Goal: Register for event/course

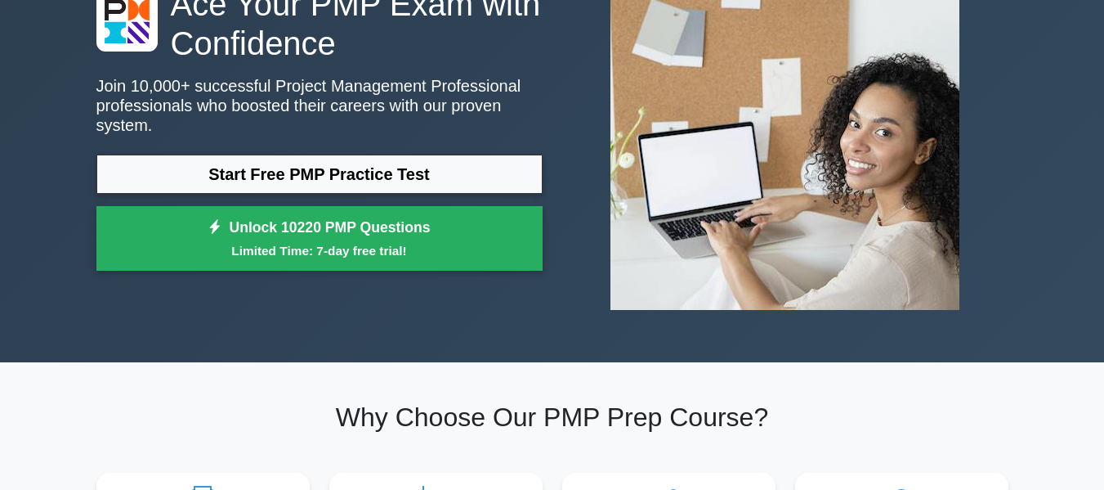
scroll to position [82, 0]
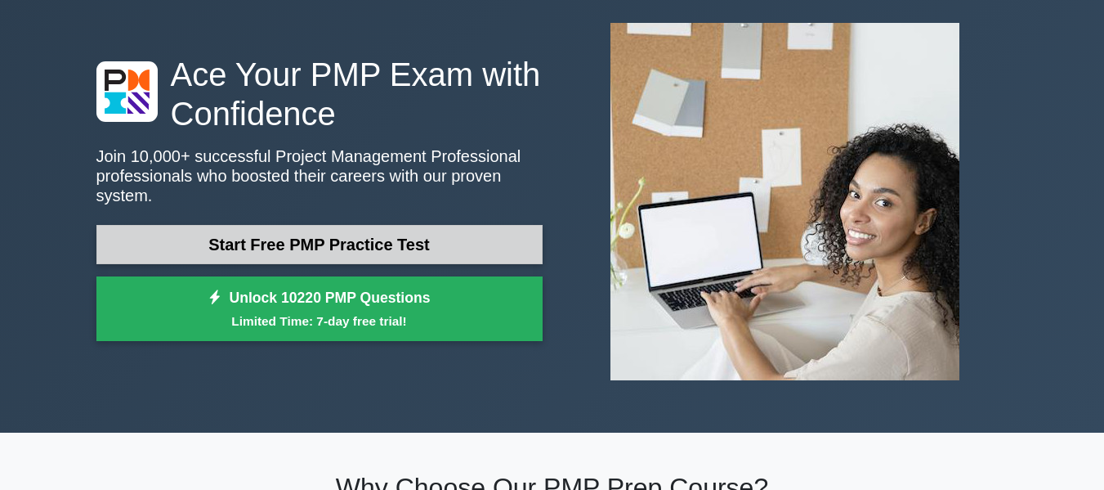
click at [320, 229] on link "Start Free PMP Practice Test" at bounding box center [319, 244] width 446 height 39
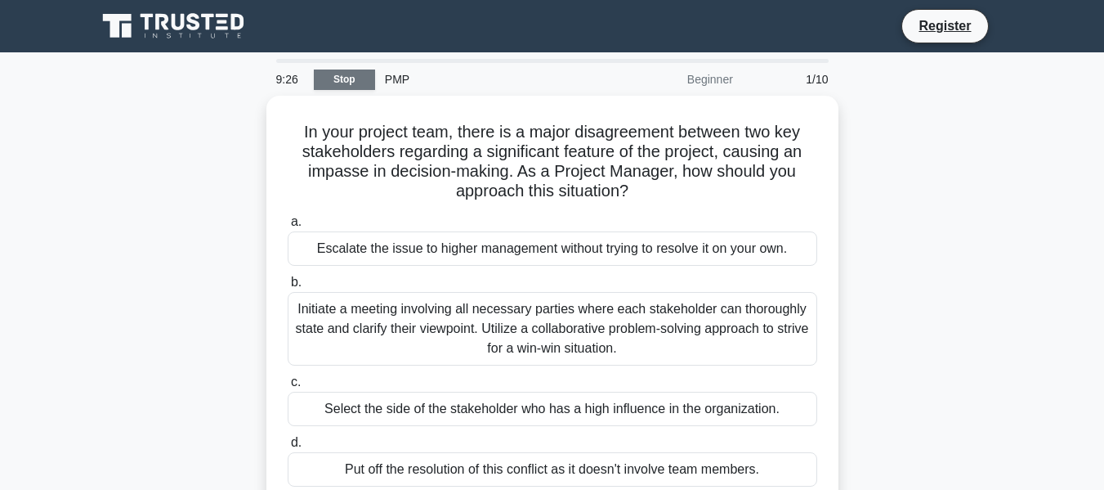
click at [345, 76] on link "Stop" at bounding box center [344, 79] width 61 height 20
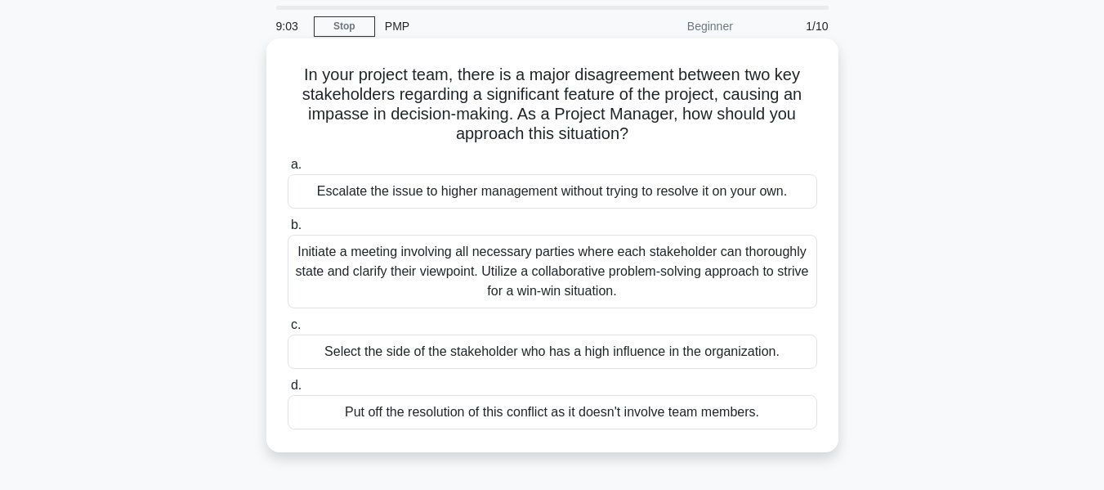
scroll to position [82, 0]
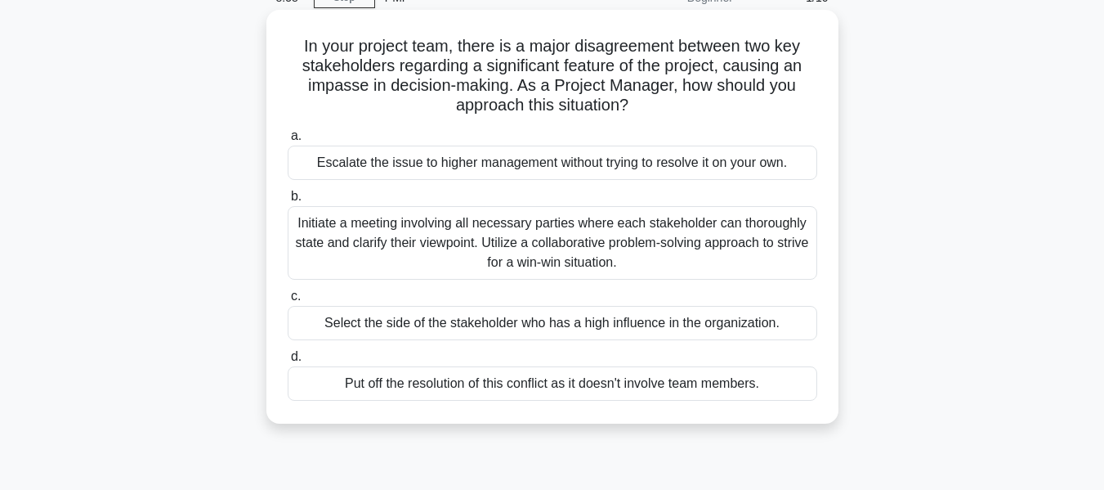
click at [575, 239] on div "Initiate a meeting involving all necessary parties where each stakeholder can t…" at bounding box center [553, 243] width 530 height 74
click at [288, 202] on input "b. Initiate a meeting involving all necessary parties where each stakeholder ca…" at bounding box center [288, 196] width 0 height 11
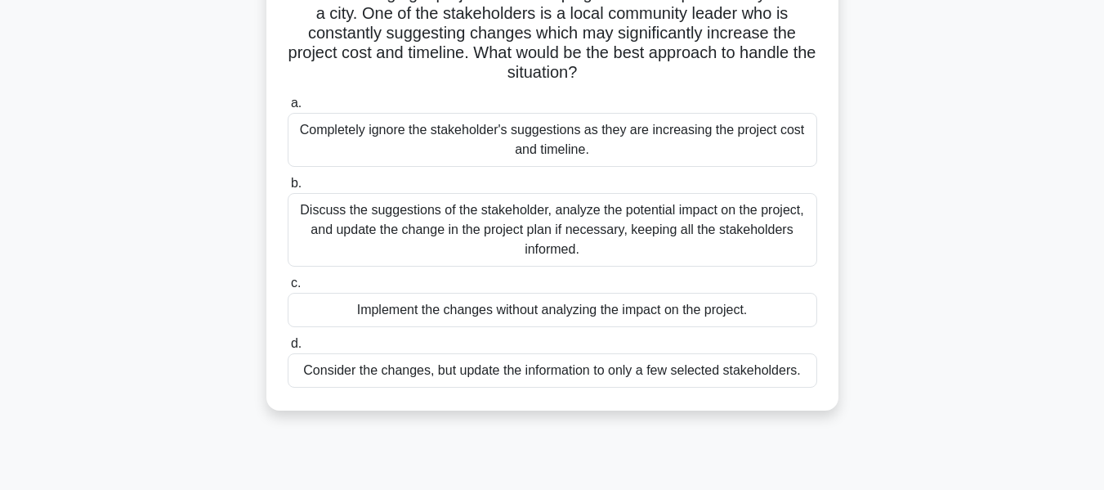
scroll to position [164, 0]
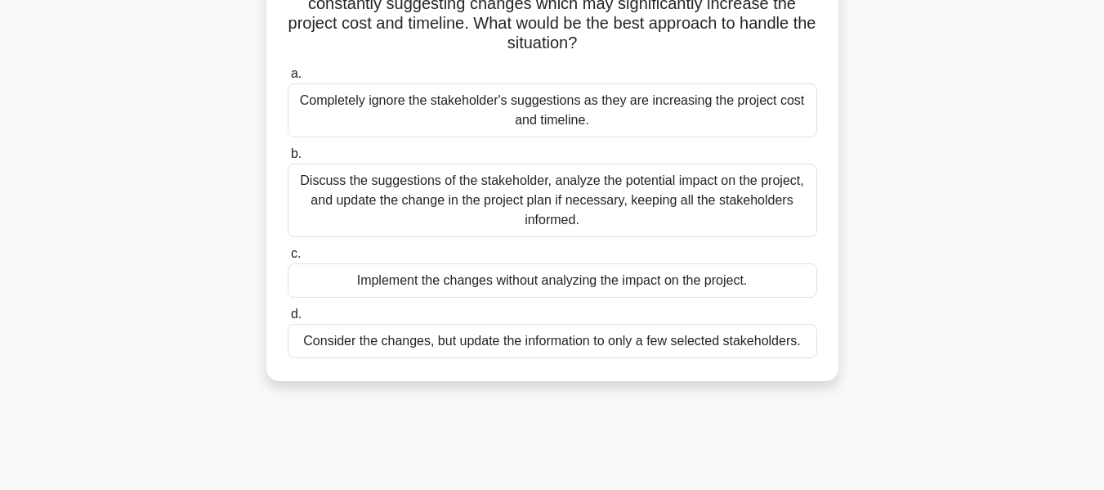
click at [477, 197] on div "Discuss the suggestions of the stakeholder, analyze the potential impact on the…" at bounding box center [553, 201] width 530 height 74
click at [288, 159] on input "b. Discuss the suggestions of the stakeholder, analyze the potential impact on …" at bounding box center [288, 154] width 0 height 11
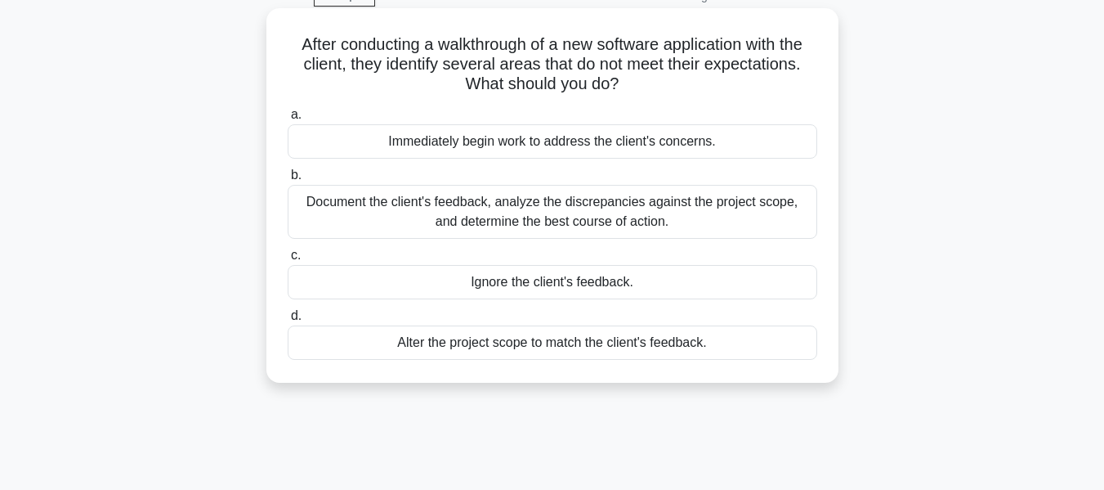
scroll to position [0, 0]
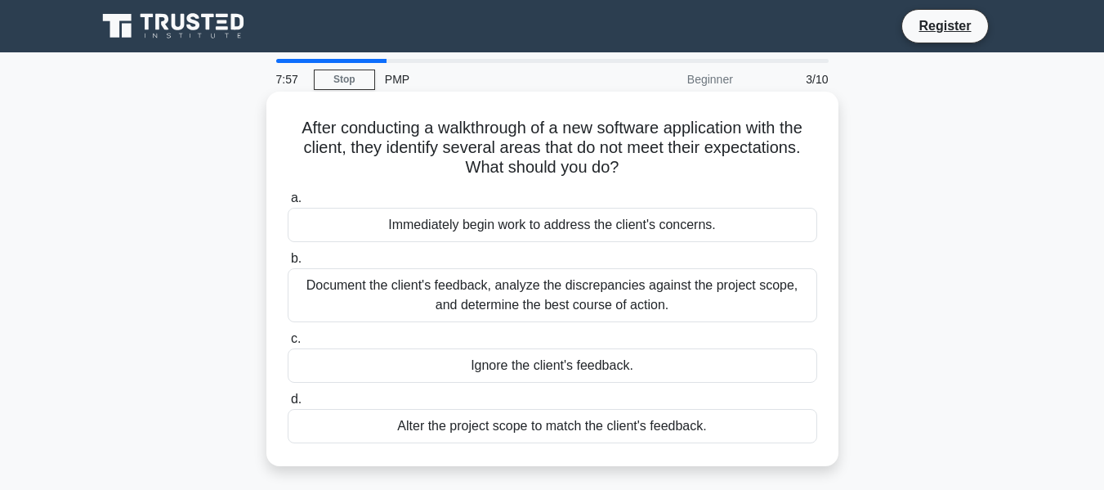
click at [612, 297] on div "Document the client's feedback, analyze the discrepancies against the project s…" at bounding box center [553, 295] width 530 height 54
click at [288, 264] on input "b. Document the client's feedback, analyze the discrepancies against the projec…" at bounding box center [288, 258] width 0 height 11
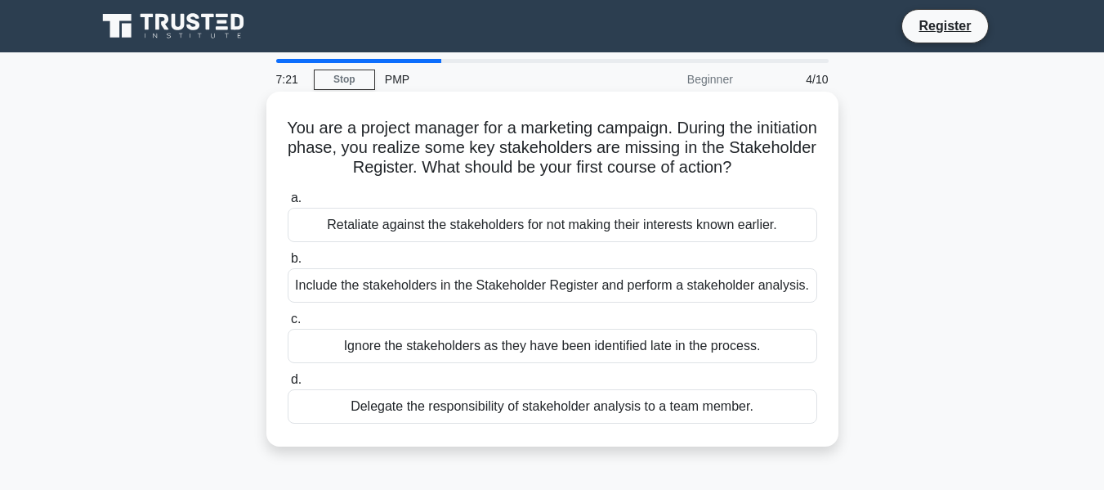
click at [533, 291] on div "Include the stakeholders in the Stakeholder Register and perform a stakeholder …" at bounding box center [553, 285] width 530 height 34
click at [288, 264] on input "b. Include the stakeholders in the Stakeholder Register and perform a stakehold…" at bounding box center [288, 258] width 0 height 11
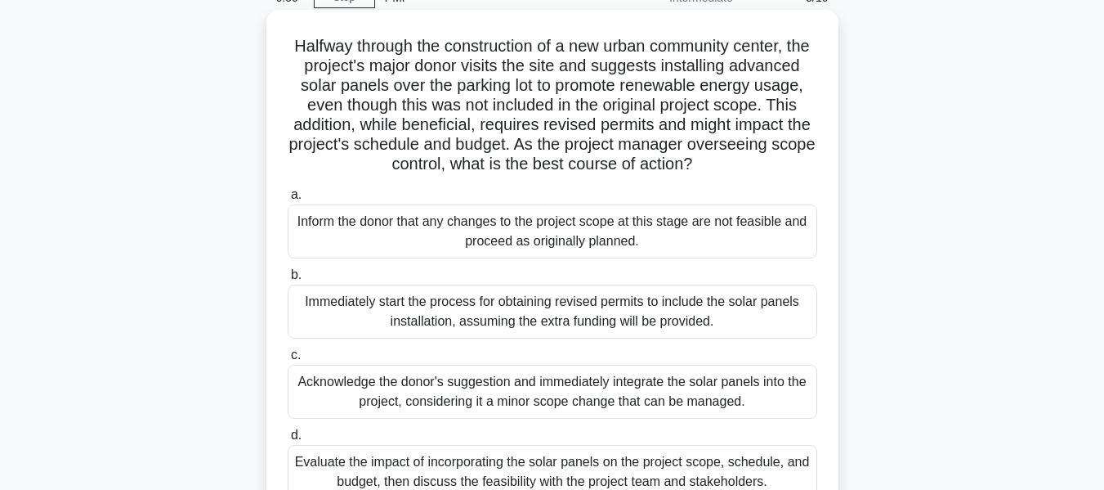
scroll to position [164, 0]
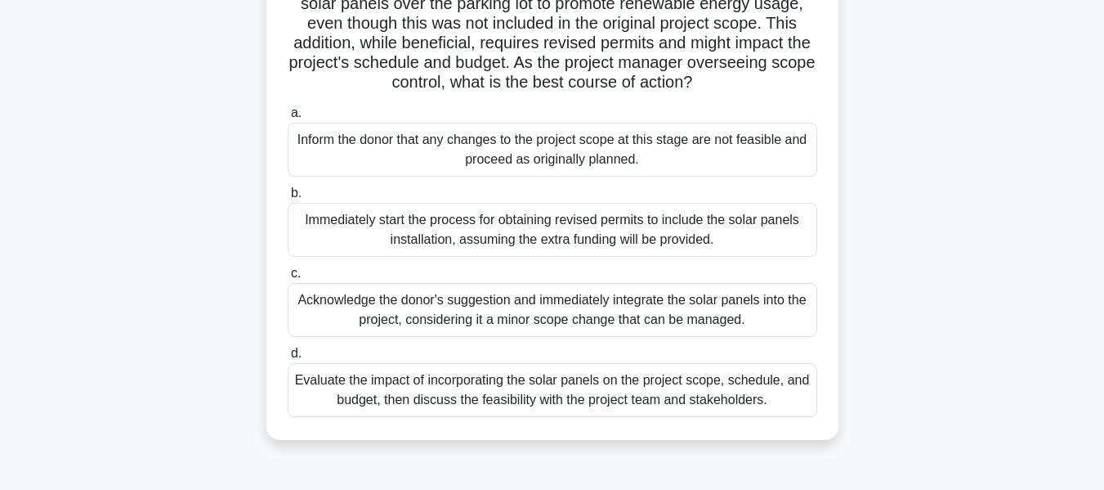
click at [562, 414] on div "Evaluate the impact of incorporating the solar panels on the project scope, sch…" at bounding box center [553, 390] width 530 height 54
click at [288, 359] on input "d. Evaluate the impact of incorporating the solar panels on the project scope, …" at bounding box center [288, 353] width 0 height 11
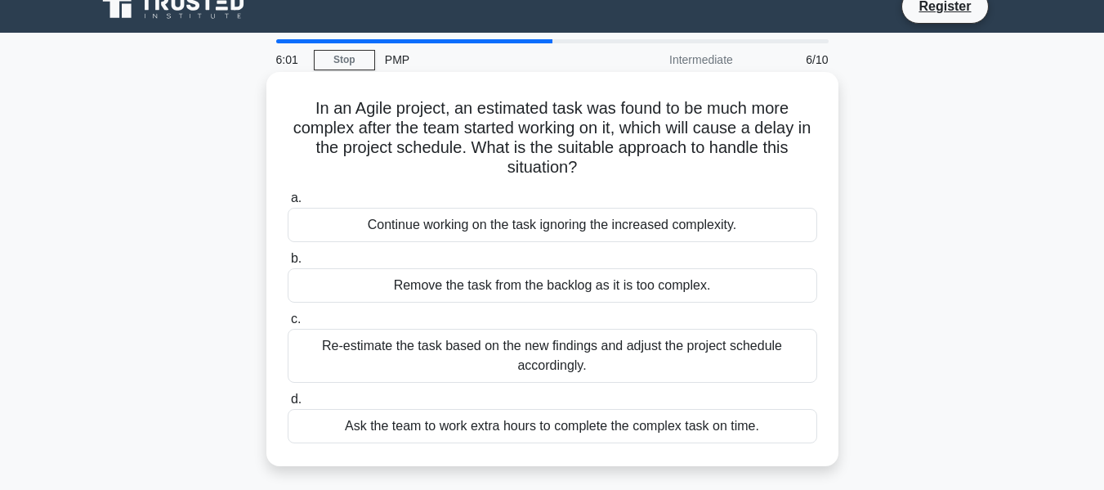
scroll to position [82, 0]
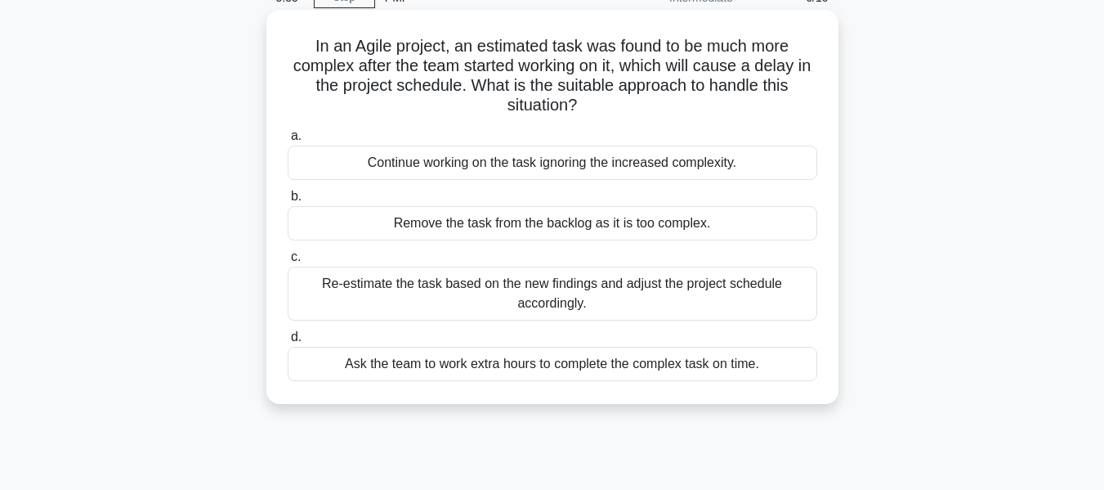
click at [515, 291] on div "Re-estimate the task based on the new findings and adjust the project schedule …" at bounding box center [553, 294] width 530 height 54
click at [288, 262] on input "c. Re-estimate the task based on the new findings and adjust the project schedu…" at bounding box center [288, 257] width 0 height 11
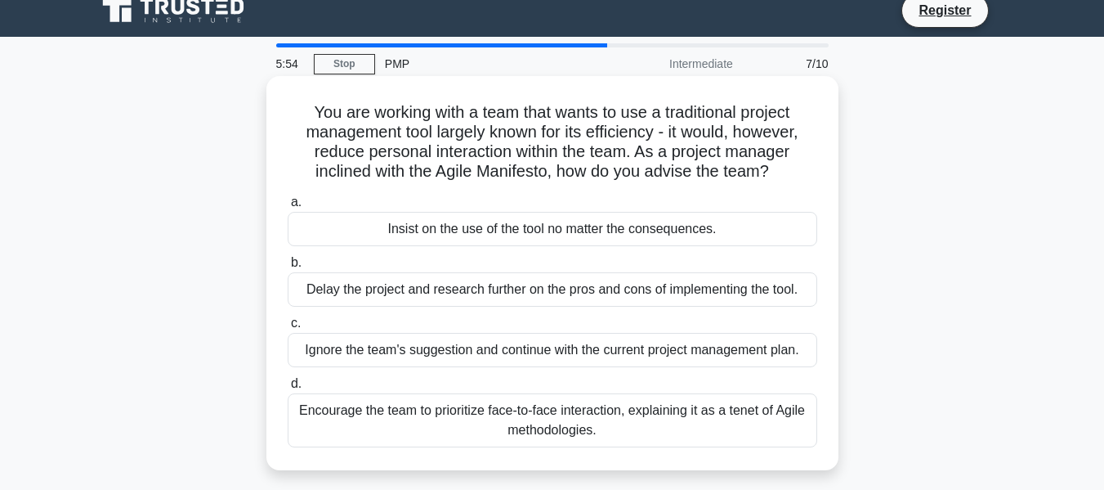
scroll to position [0, 0]
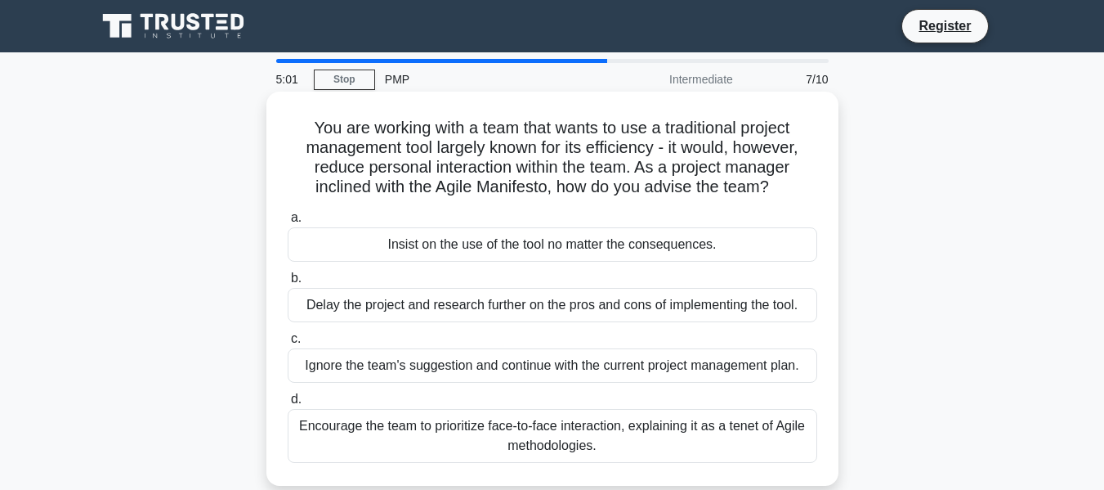
click at [621, 432] on div "Encourage the team to prioritize face-to-face interaction, explaining it as a t…" at bounding box center [553, 436] width 530 height 54
click at [288, 405] on input "d. Encourage the team to prioritize face-to-face interaction, explaining it as …" at bounding box center [288, 399] width 0 height 11
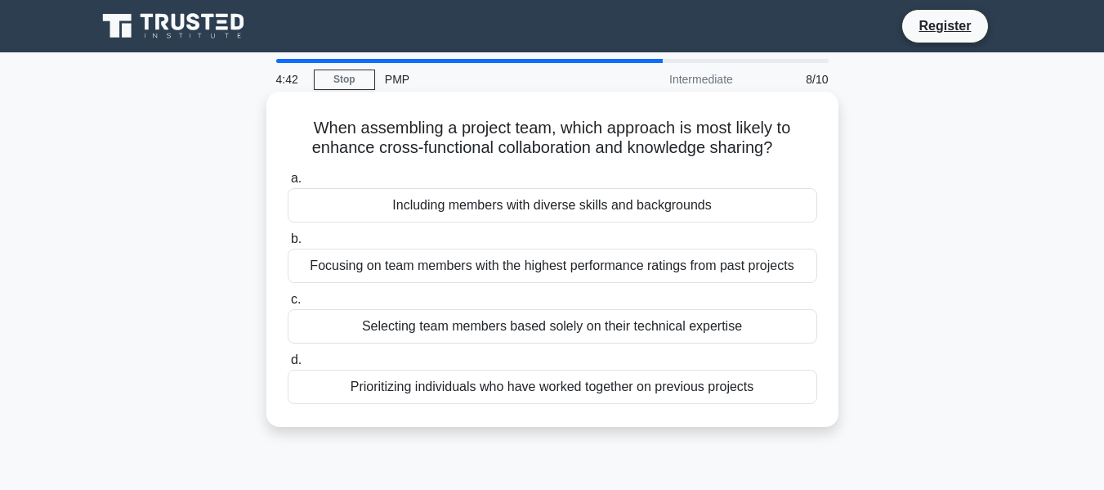
click at [554, 212] on div "Including members with diverse skills and backgrounds" at bounding box center [553, 205] width 530 height 34
click at [288, 184] on input "a. Including members with diverse skills and backgrounds" at bounding box center [288, 178] width 0 height 11
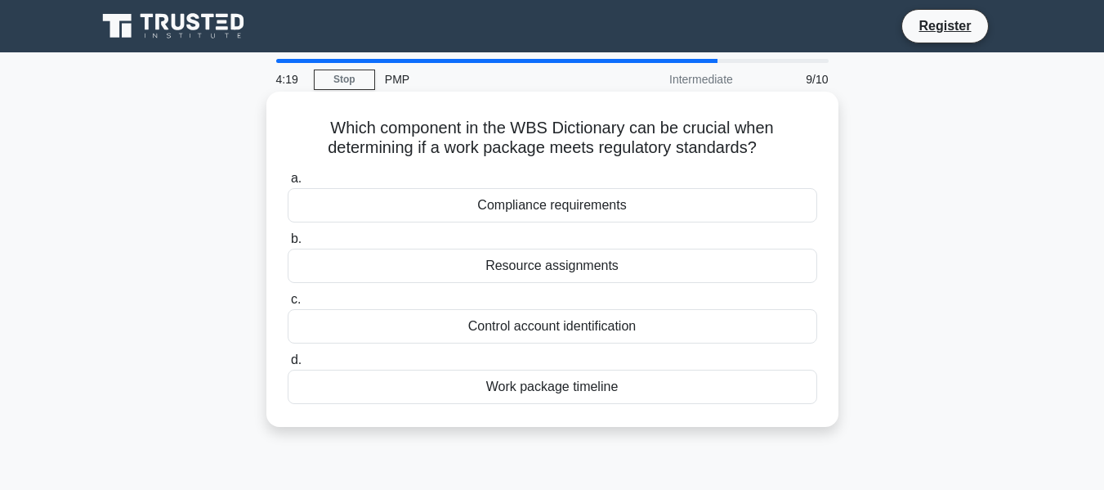
click at [580, 203] on div "Compliance requirements" at bounding box center [553, 205] width 530 height 34
click at [288, 184] on input "a. Compliance requirements" at bounding box center [288, 178] width 0 height 11
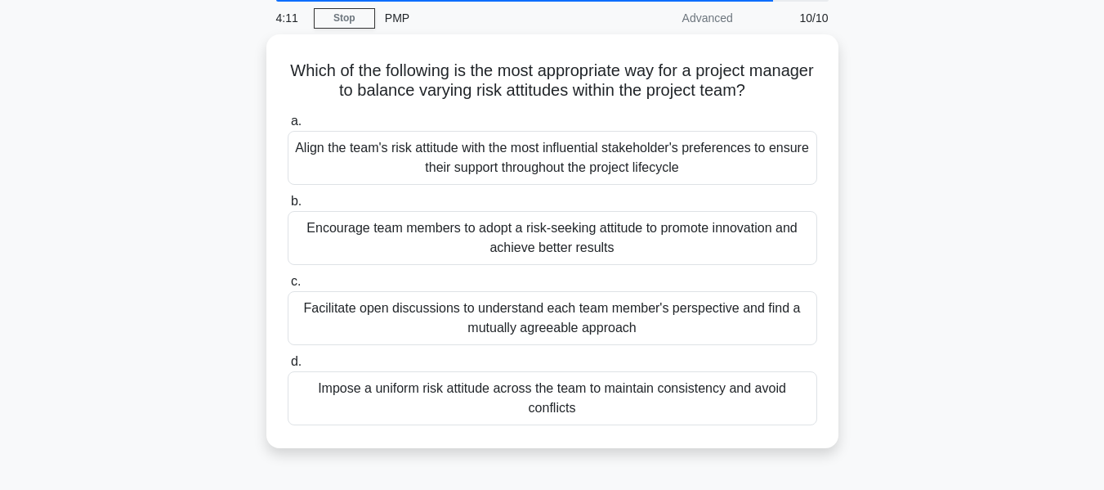
scroll to position [63, 0]
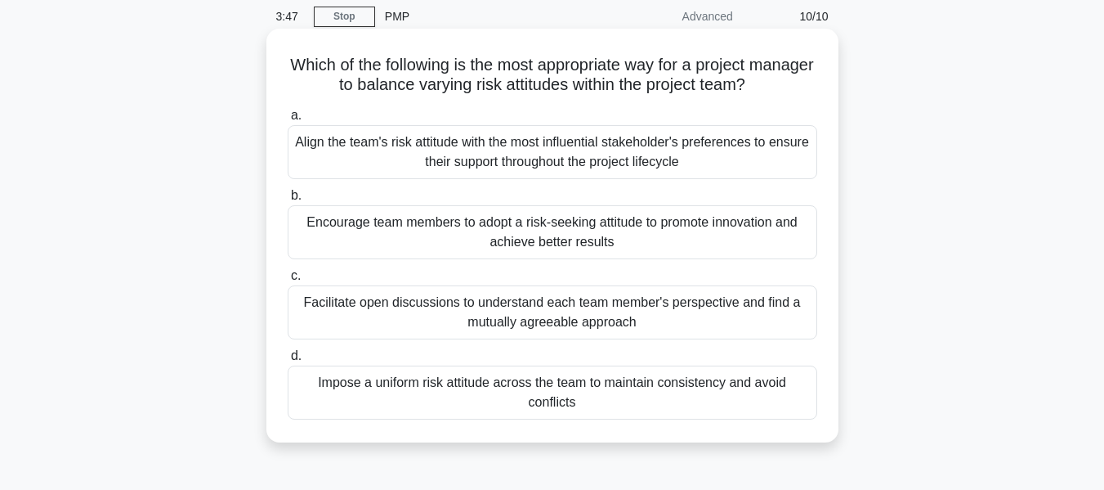
click at [591, 311] on div "Facilitate open discussions to understand each team member's perspective and fi…" at bounding box center [553, 312] width 530 height 54
click at [288, 281] on input "c. Facilitate open discussions to understand each team member's perspective and…" at bounding box center [288, 276] width 0 height 11
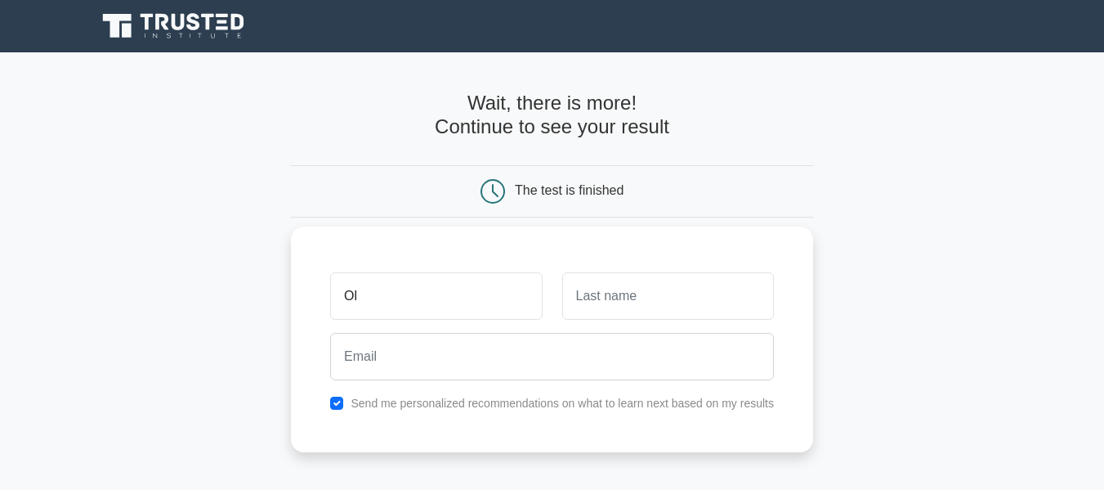
type input "OLATUNDE"
click at [631, 288] on input "text" at bounding box center [668, 295] width 212 height 47
type input "AJIBOLA"
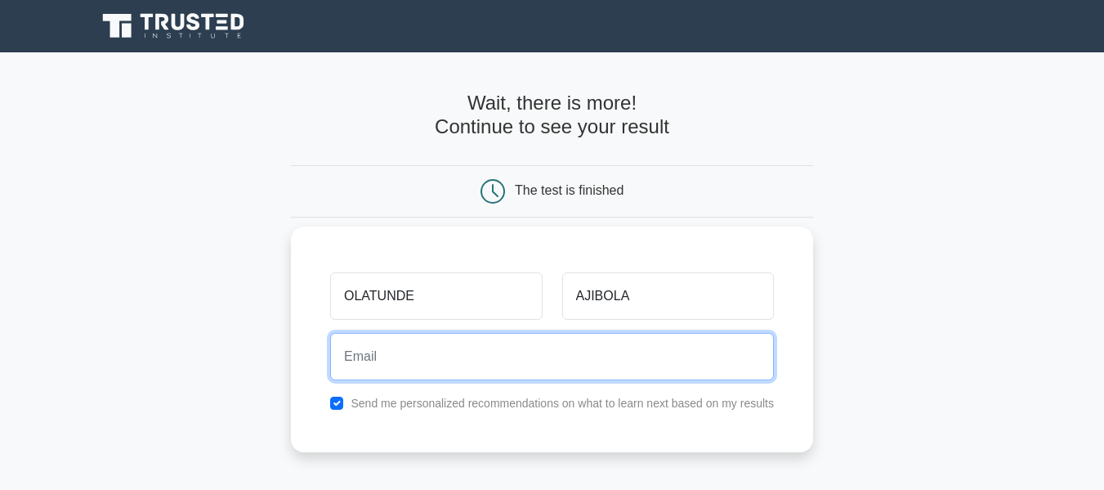
click at [553, 354] on input "email" at bounding box center [552, 356] width 444 height 47
type input "olatundeajibola74@gmail.com"
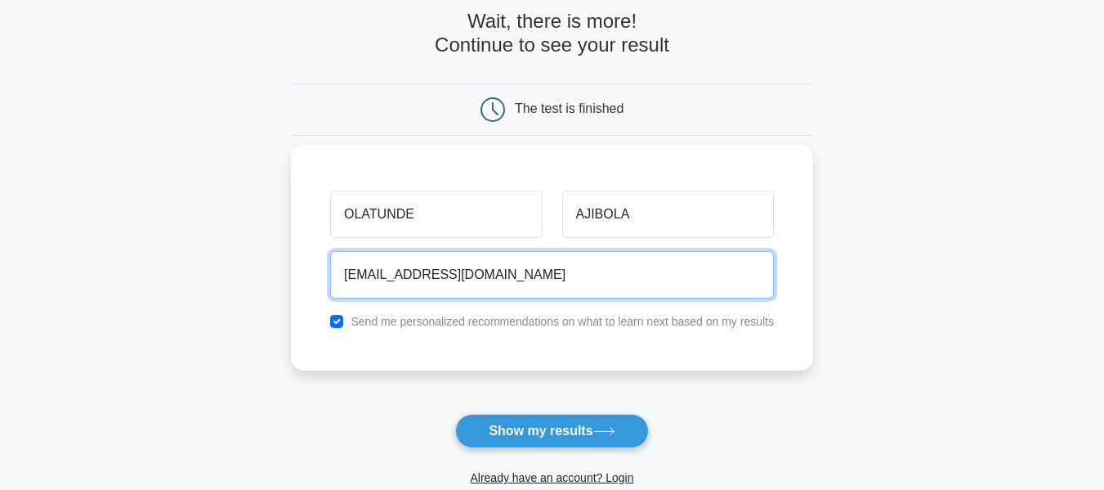
scroll to position [164, 0]
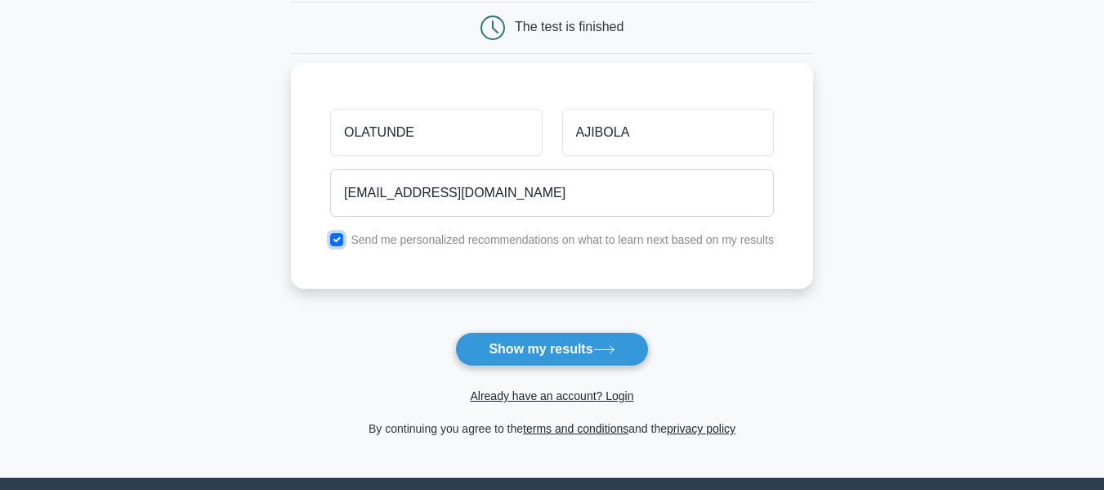
click at [334, 238] on input "checkbox" at bounding box center [336, 239] width 13 height 13
checkbox input "false"
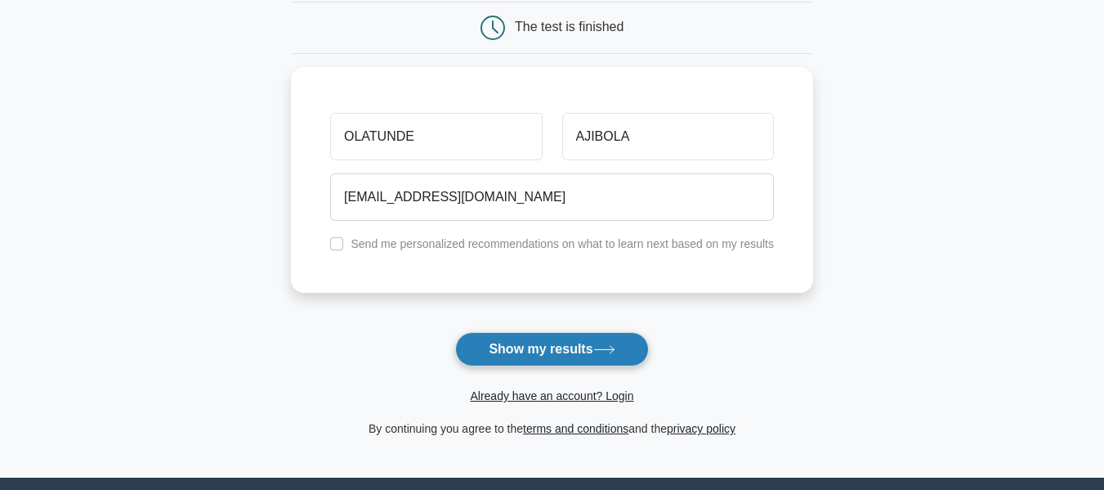
click at [557, 350] on button "Show my results" at bounding box center [551, 349] width 193 height 34
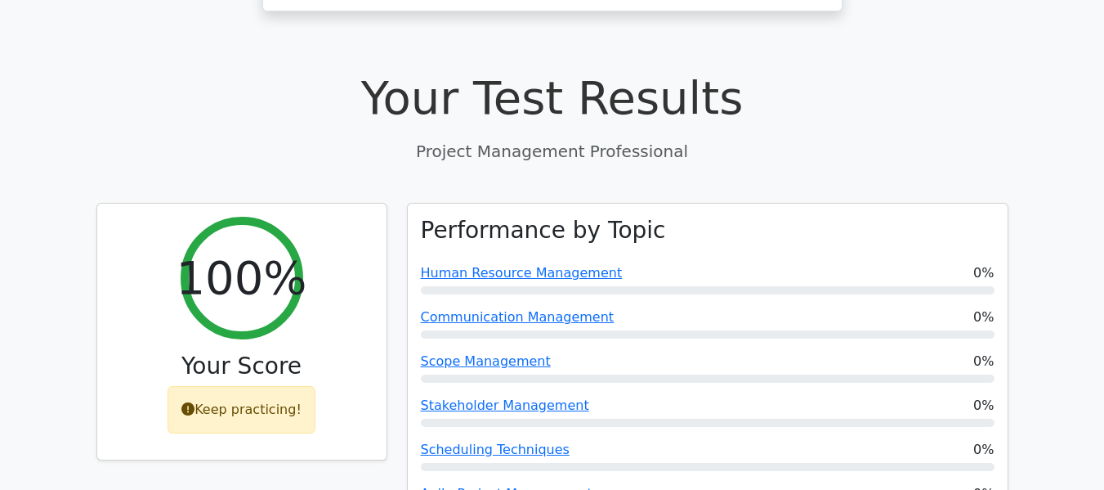
scroll to position [591, 0]
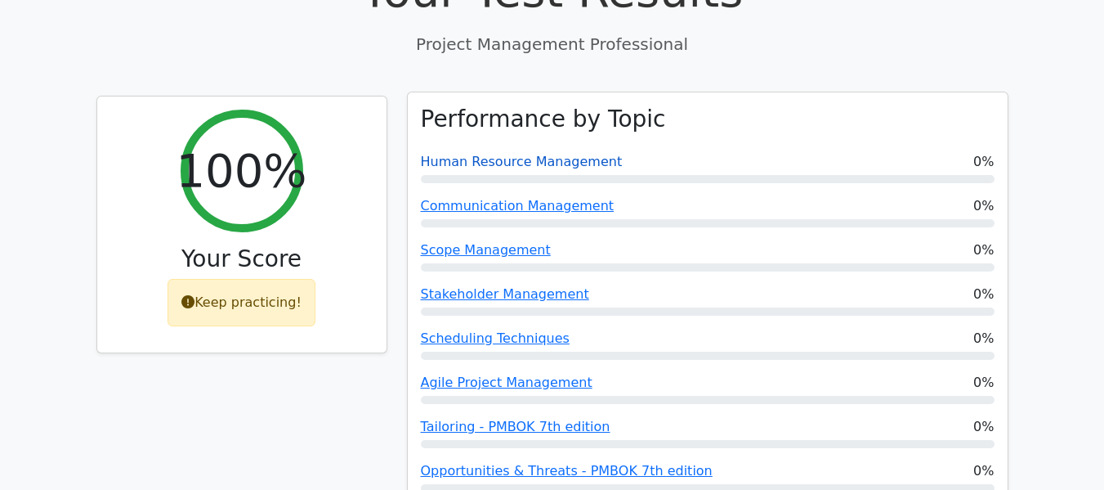
click at [513, 154] on link "Human Resource Management" at bounding box center [522, 162] width 202 height 16
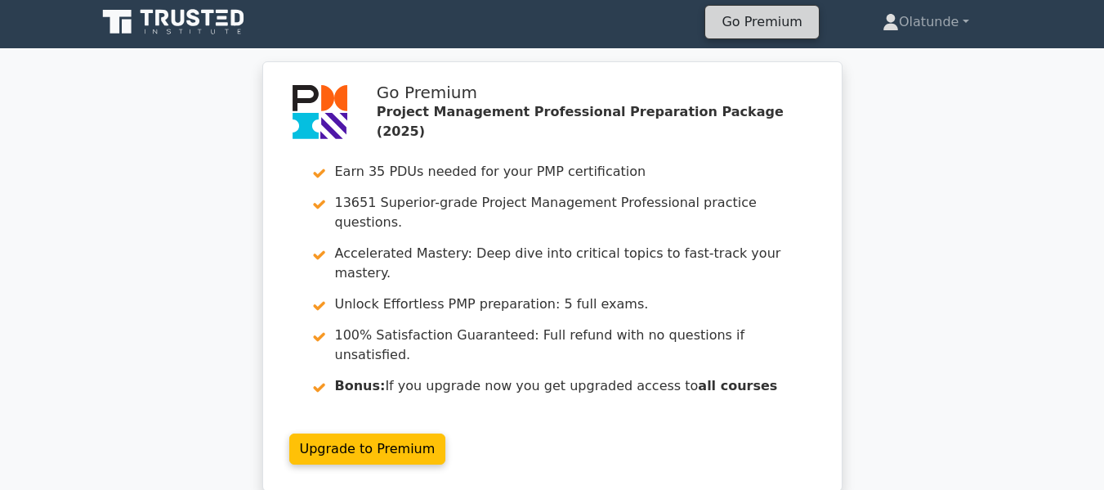
scroll to position [0, 0]
